Goal: Information Seeking & Learning: Learn about a topic

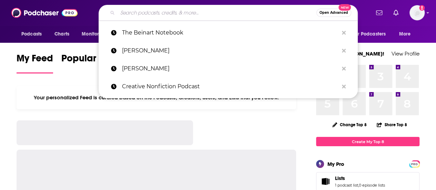
click at [155, 16] on input "Search podcasts, credits, & more..." at bounding box center [216, 12] width 199 height 11
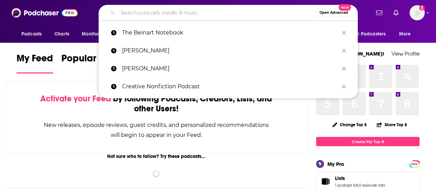
click at [155, 16] on input "Search podcasts, credits, & more..." at bounding box center [216, 12] width 199 height 11
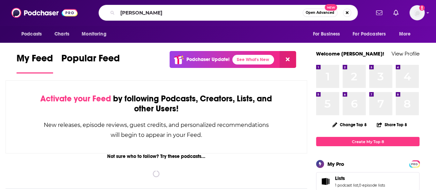
click at [155, 16] on input "[PERSON_NAME]" at bounding box center [209, 12] width 185 height 11
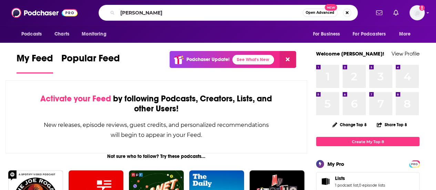
click at [172, 16] on input "[PERSON_NAME]" at bounding box center [209, 12] width 185 height 11
type input "[PERSON_NAME] live"
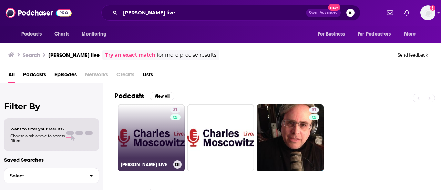
click at [167, 137] on link "31 [PERSON_NAME] LIVE" at bounding box center [151, 137] width 67 height 67
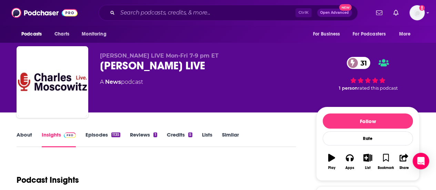
click at [22, 133] on link "About" at bounding box center [25, 139] width 16 height 16
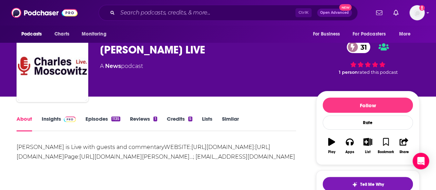
scroll to position [4, 0]
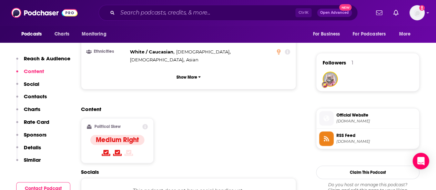
scroll to position [484, 0]
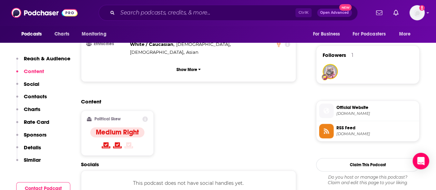
click at [347, 111] on span "[DOMAIN_NAME]" at bounding box center [376, 113] width 80 height 5
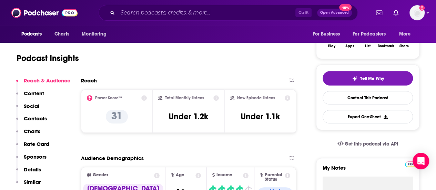
scroll to position [125, 0]
